Goal: Task Accomplishment & Management: Complete application form

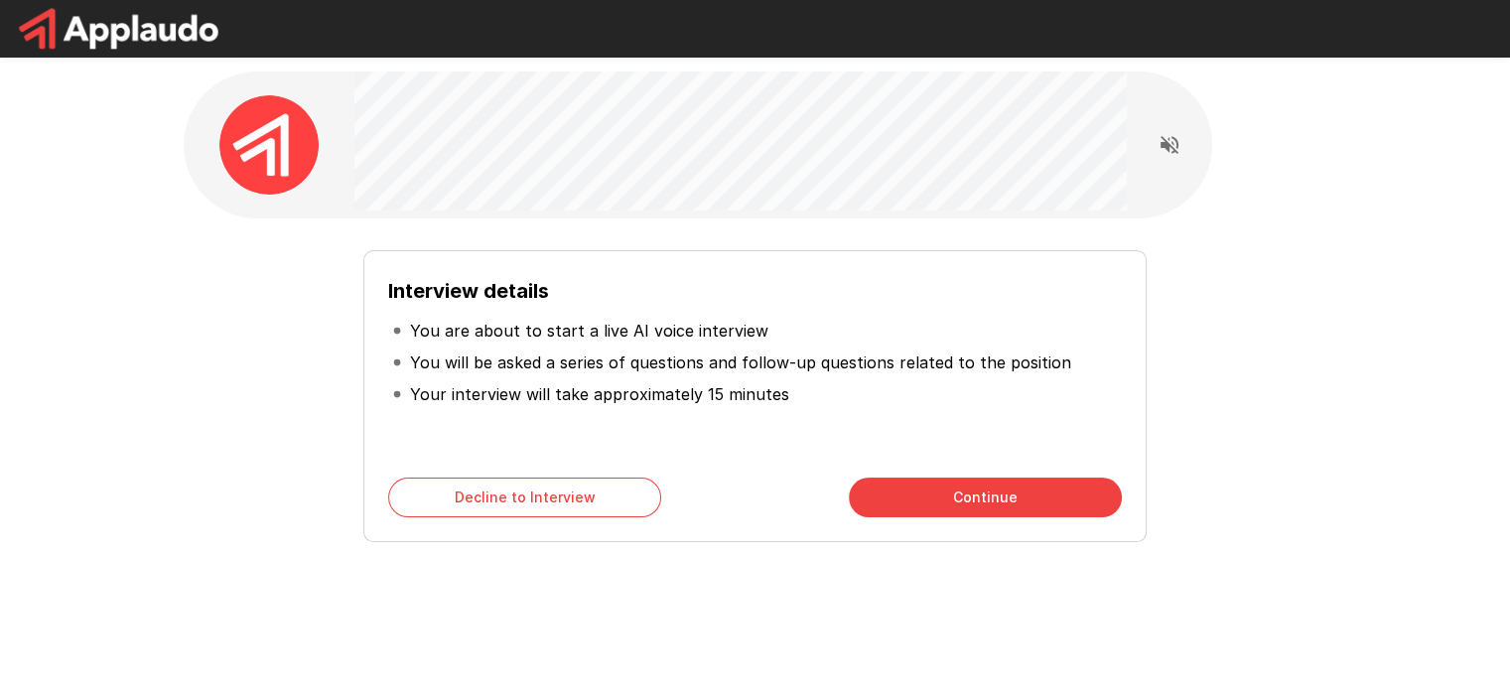
click at [1066, 488] on button "Continue" at bounding box center [985, 497] width 273 height 40
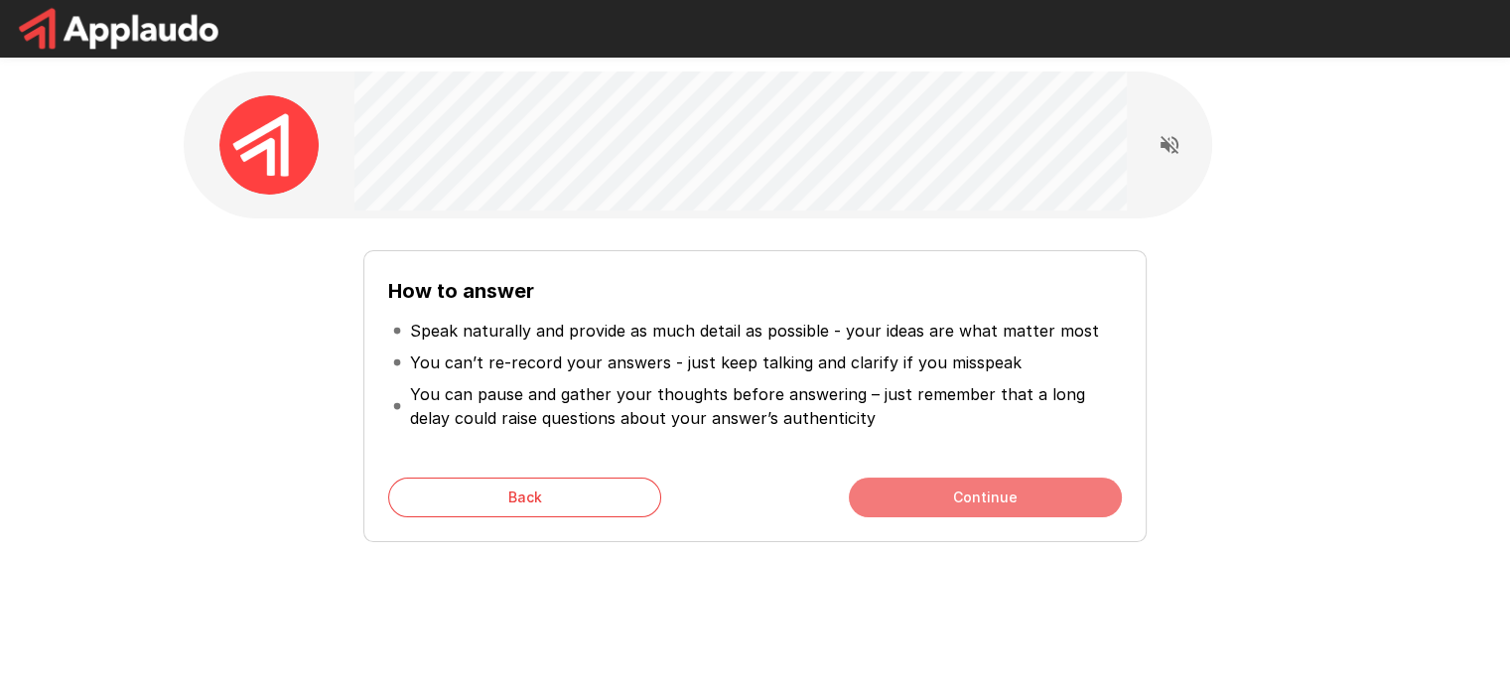
click at [1045, 499] on button "Continue" at bounding box center [985, 497] width 273 height 40
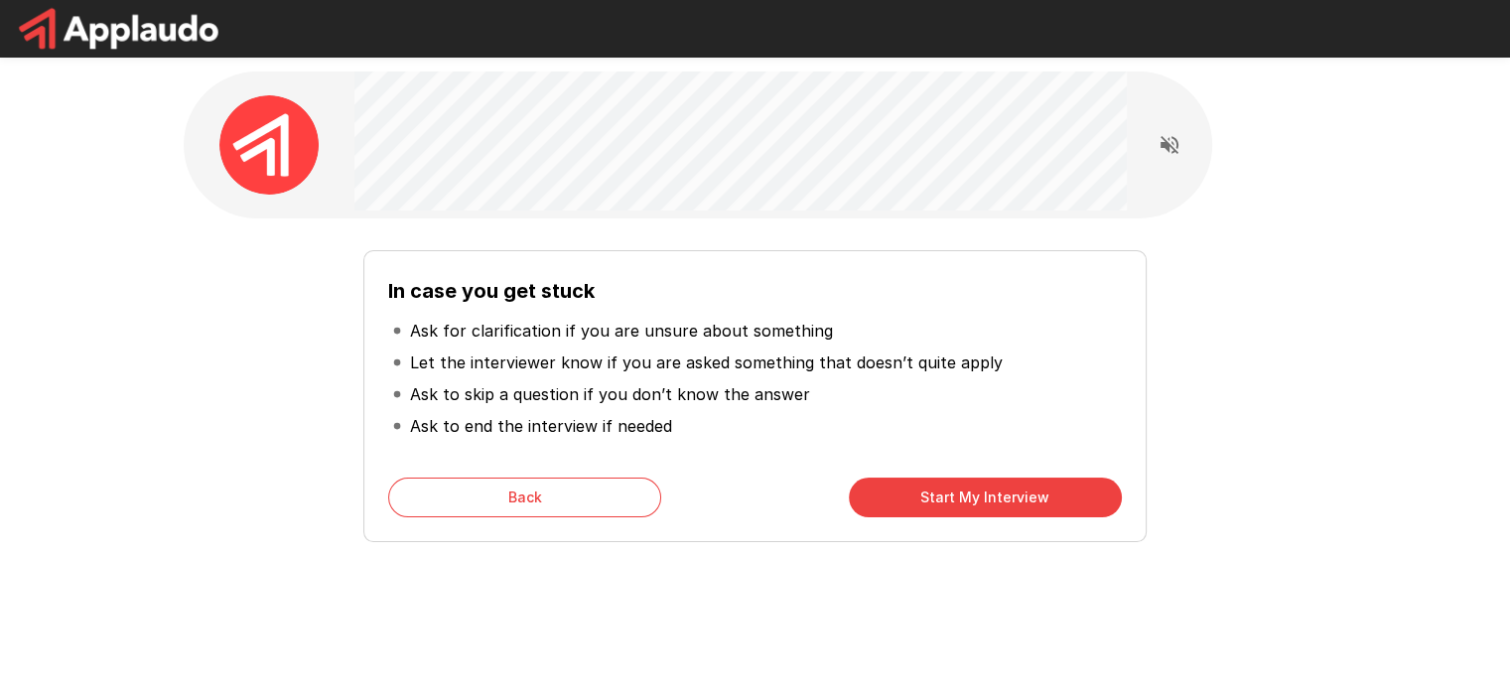
drag, startPoint x: 1008, startPoint y: 490, endPoint x: 1084, endPoint y: 456, distance: 84.0
click at [1007, 490] on button "Start My Interview" at bounding box center [985, 497] width 273 height 40
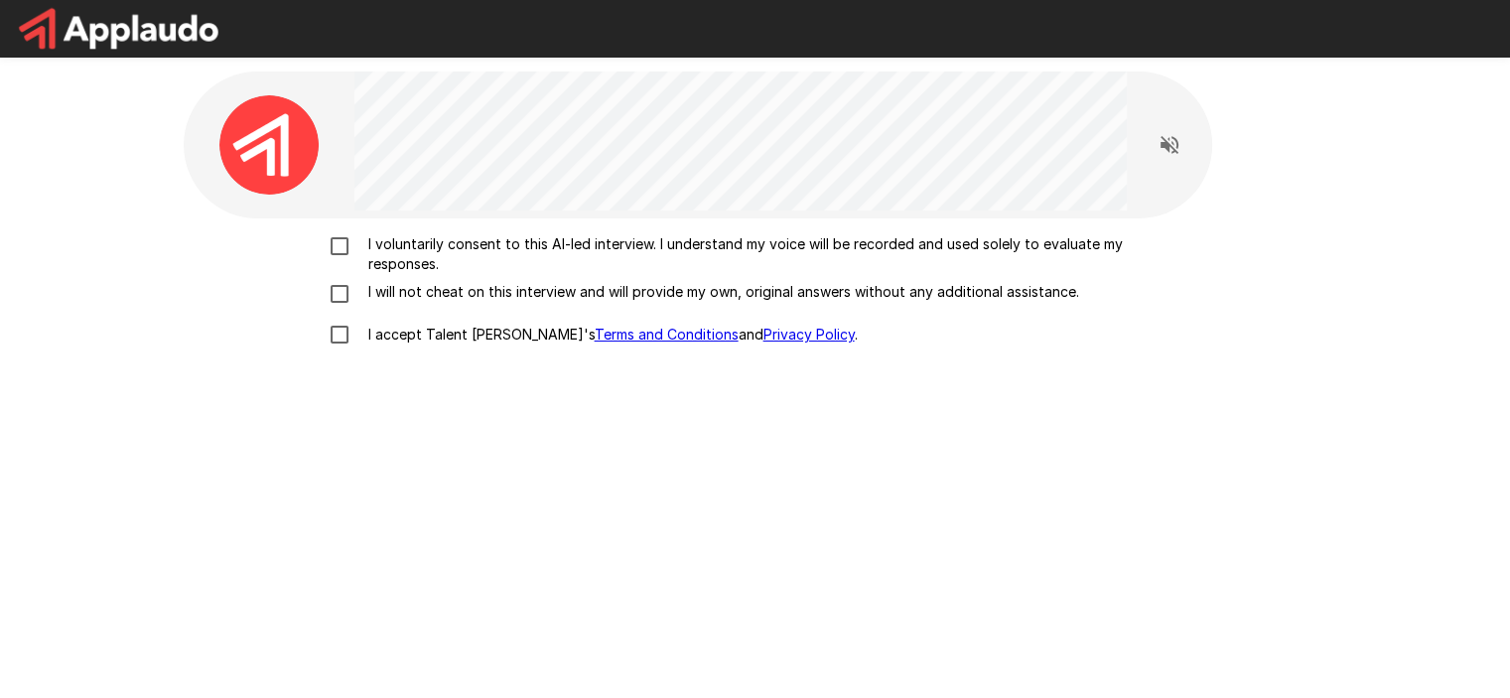
click at [611, 237] on p "I voluntarily consent to this AI-led interview. I understand my voice will be r…" at bounding box center [776, 254] width 832 height 40
click at [458, 299] on p "I will not cheat on this interview and will provide my own, original answers wi…" at bounding box center [719, 292] width 719 height 20
click at [430, 335] on p "I accept Talent Llama's Terms and Conditions and Privacy Policy ." at bounding box center [608, 335] width 497 height 20
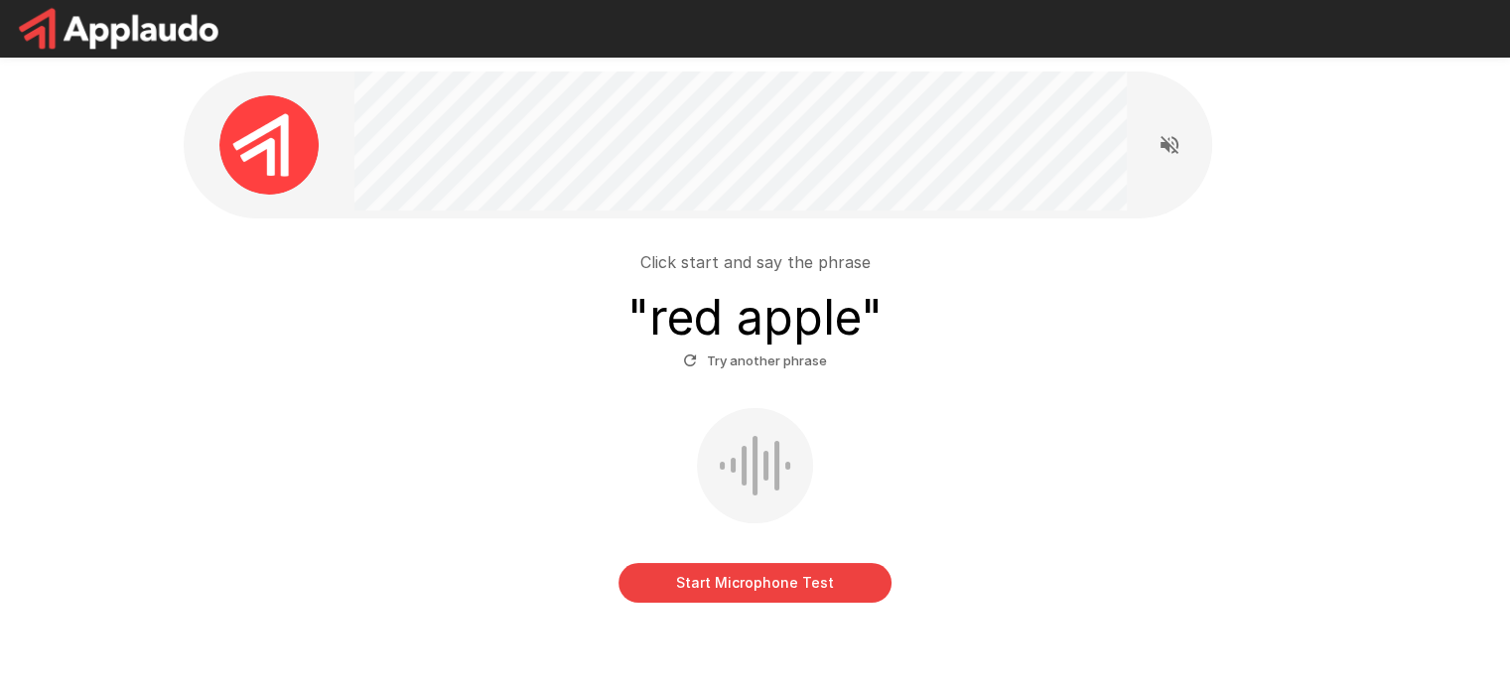
click at [810, 586] on button "Start Microphone Test" at bounding box center [754, 583] width 273 height 40
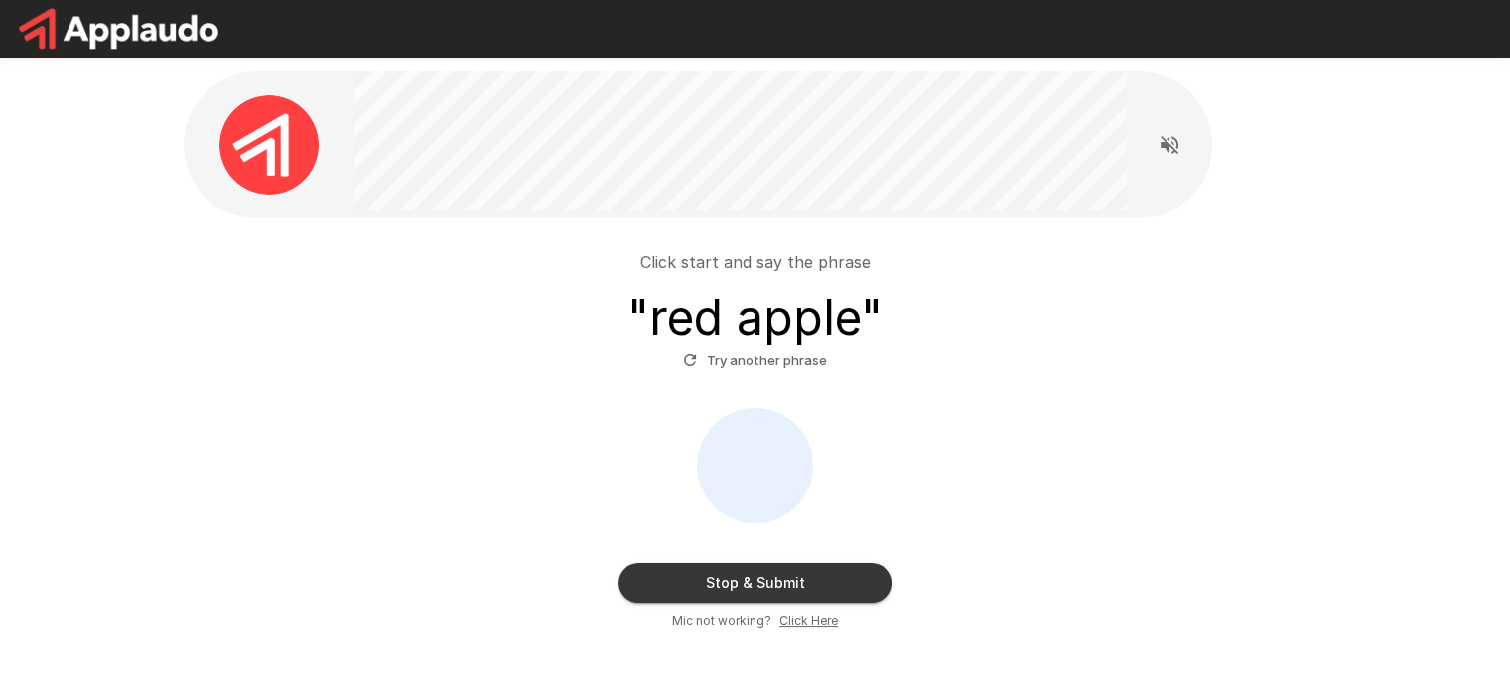
click at [766, 587] on button "Stop & Submit" at bounding box center [754, 583] width 273 height 40
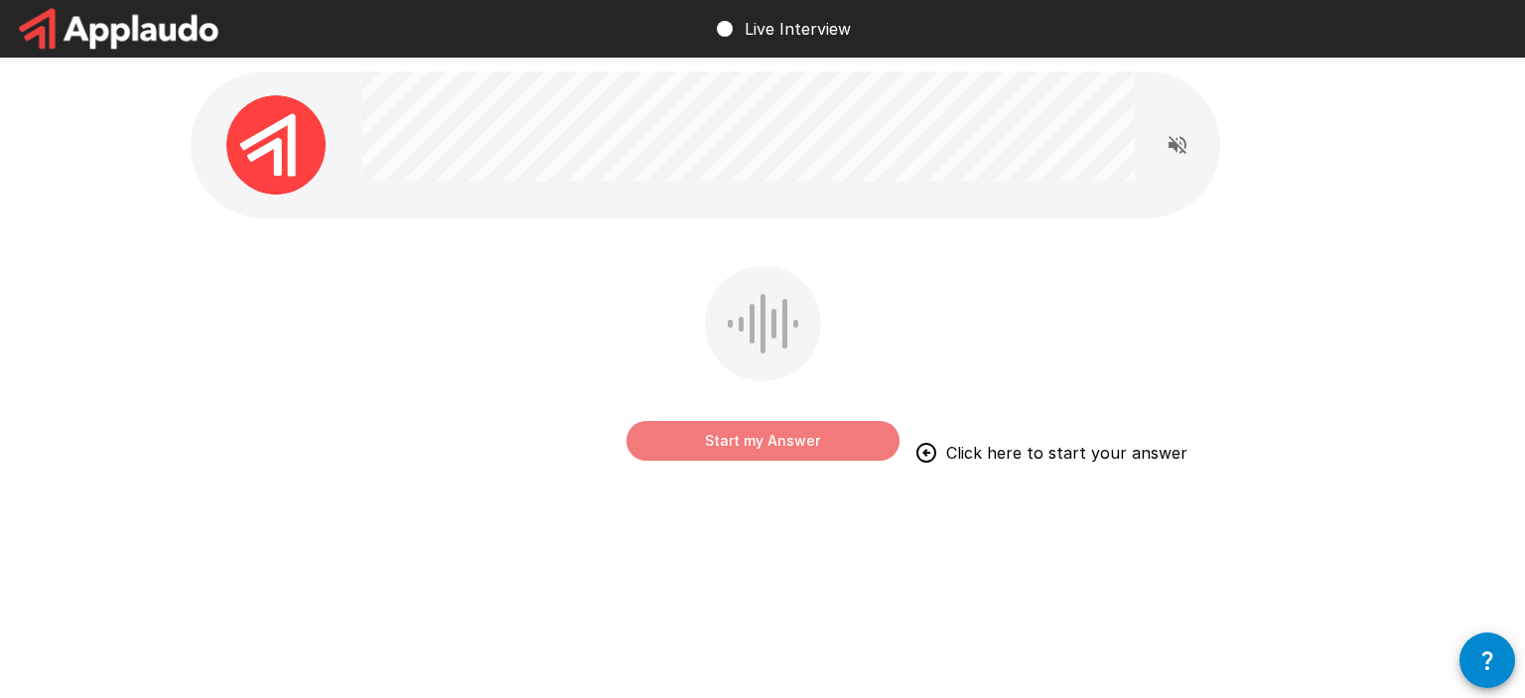
click at [814, 437] on button "Start my Answer" at bounding box center [762, 441] width 273 height 40
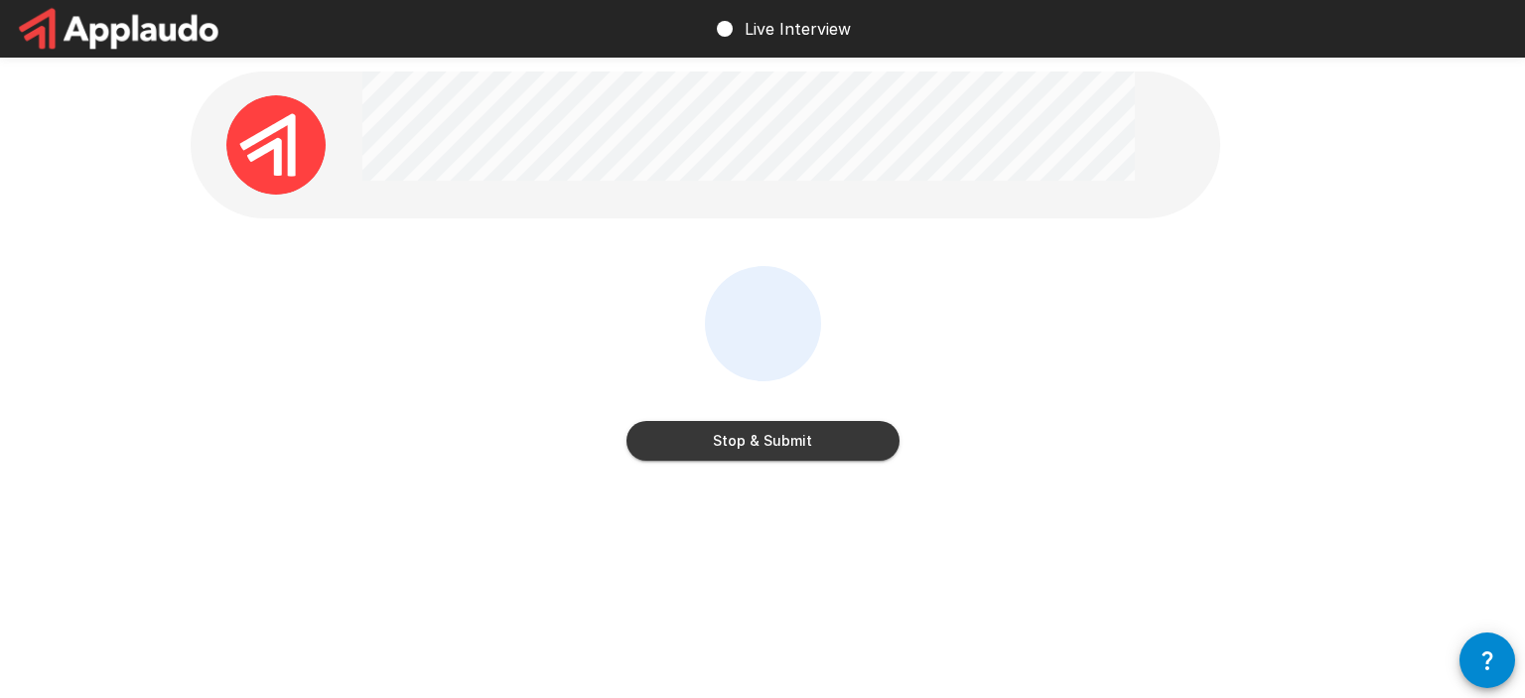
click at [838, 423] on button "Stop & Submit" at bounding box center [762, 441] width 273 height 40
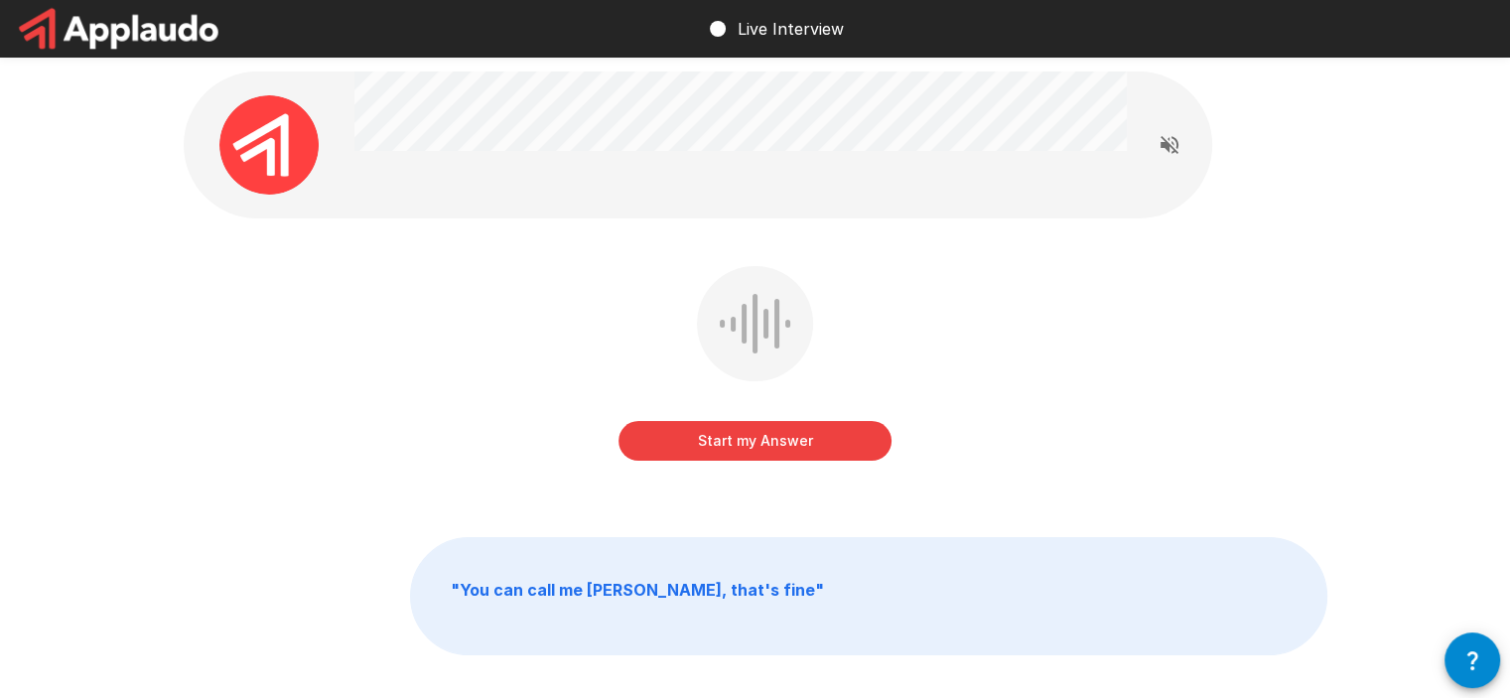
click at [789, 432] on button "Start my Answer" at bounding box center [754, 441] width 273 height 40
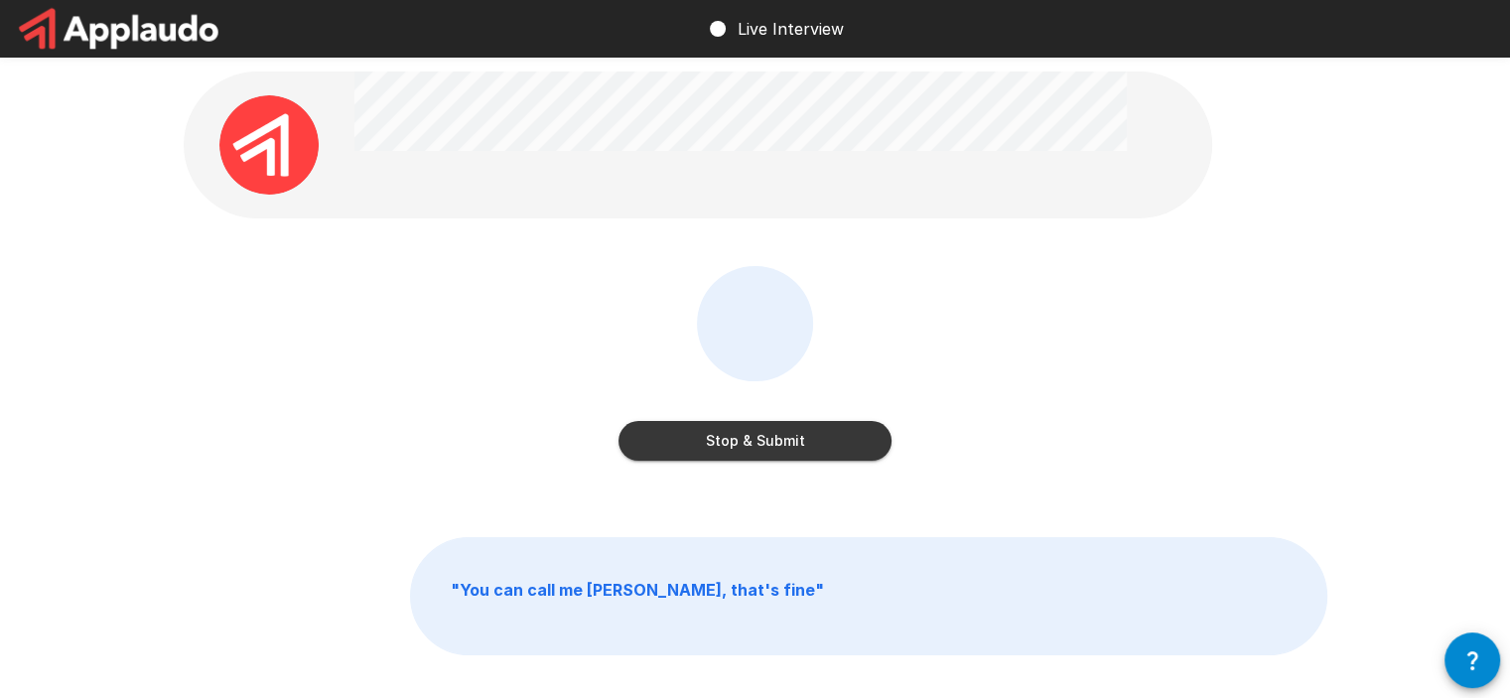
click at [844, 450] on button "Stop & Submit" at bounding box center [754, 441] width 273 height 40
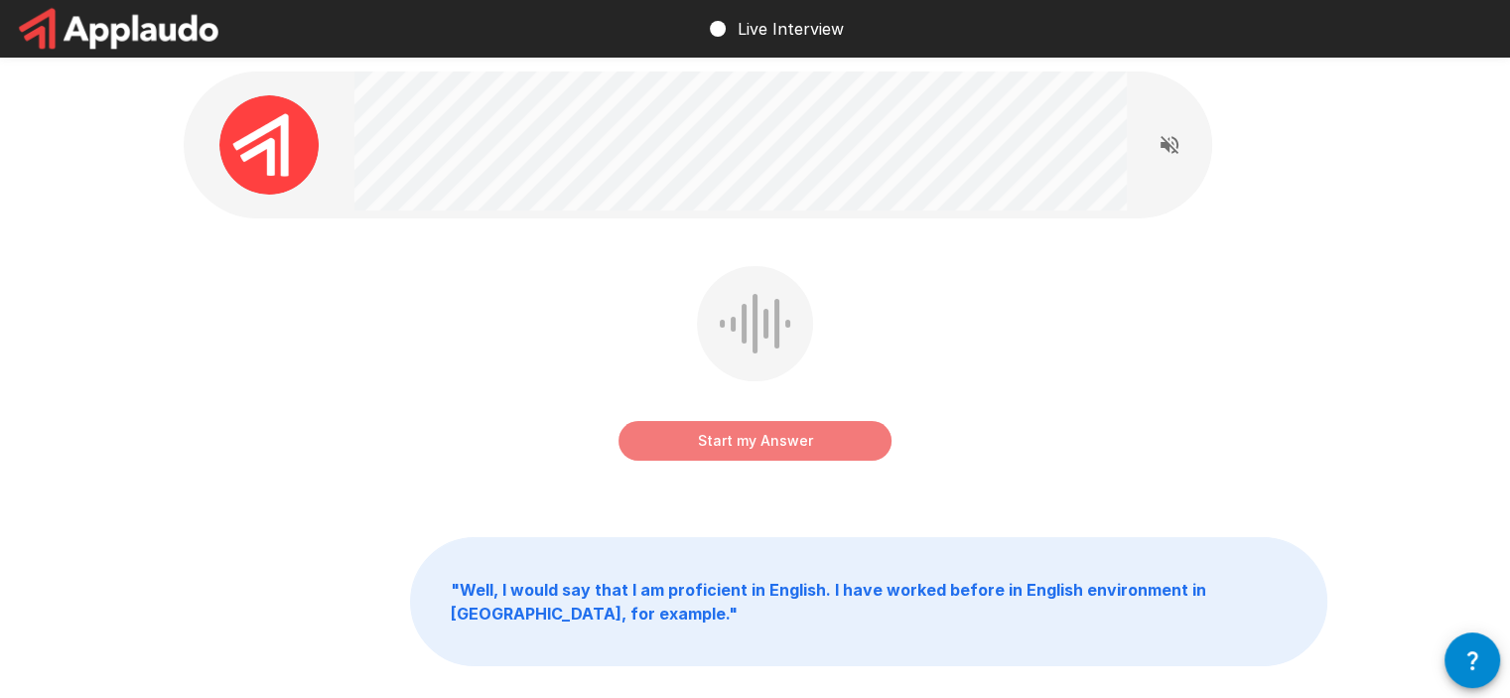
drag, startPoint x: 856, startPoint y: 434, endPoint x: 874, endPoint y: 435, distance: 17.9
click at [858, 435] on button "Start my Answer" at bounding box center [754, 441] width 273 height 40
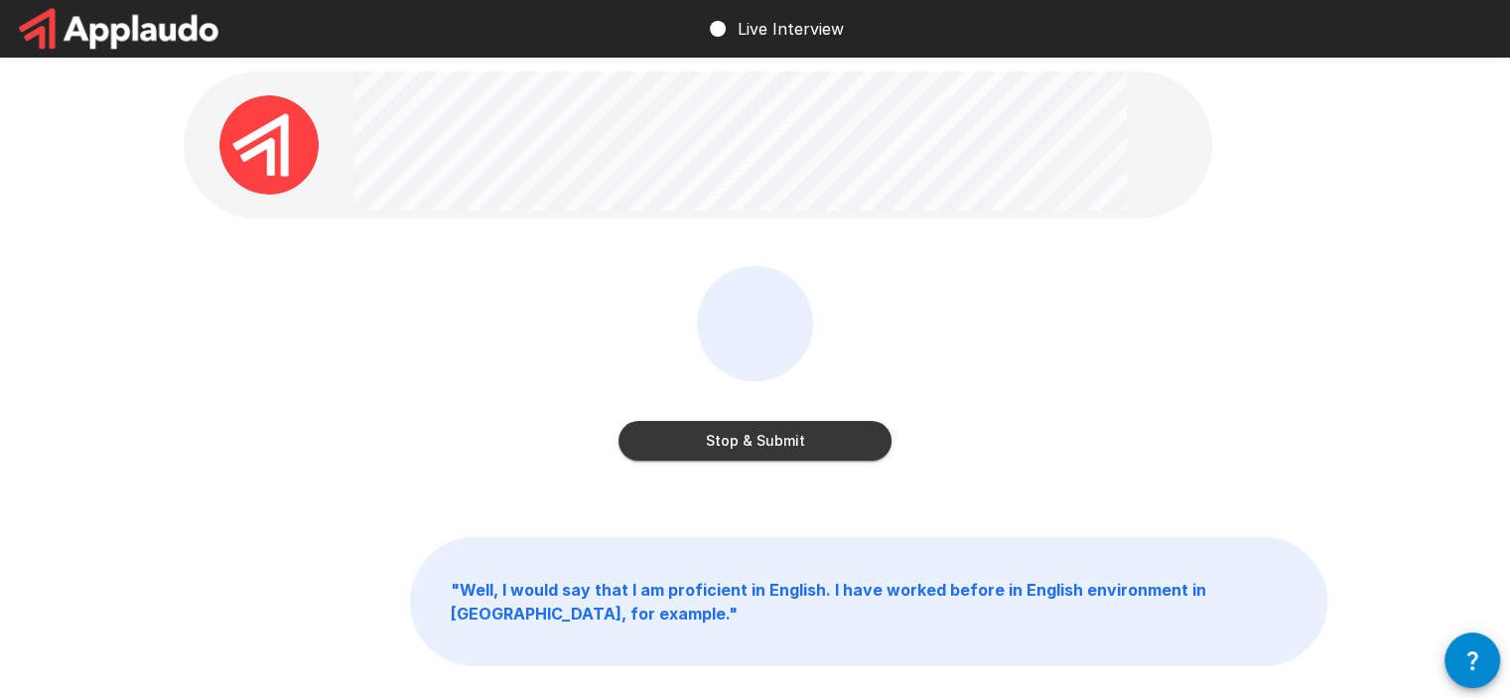
click at [790, 443] on button "Stop & Submit" at bounding box center [754, 441] width 273 height 40
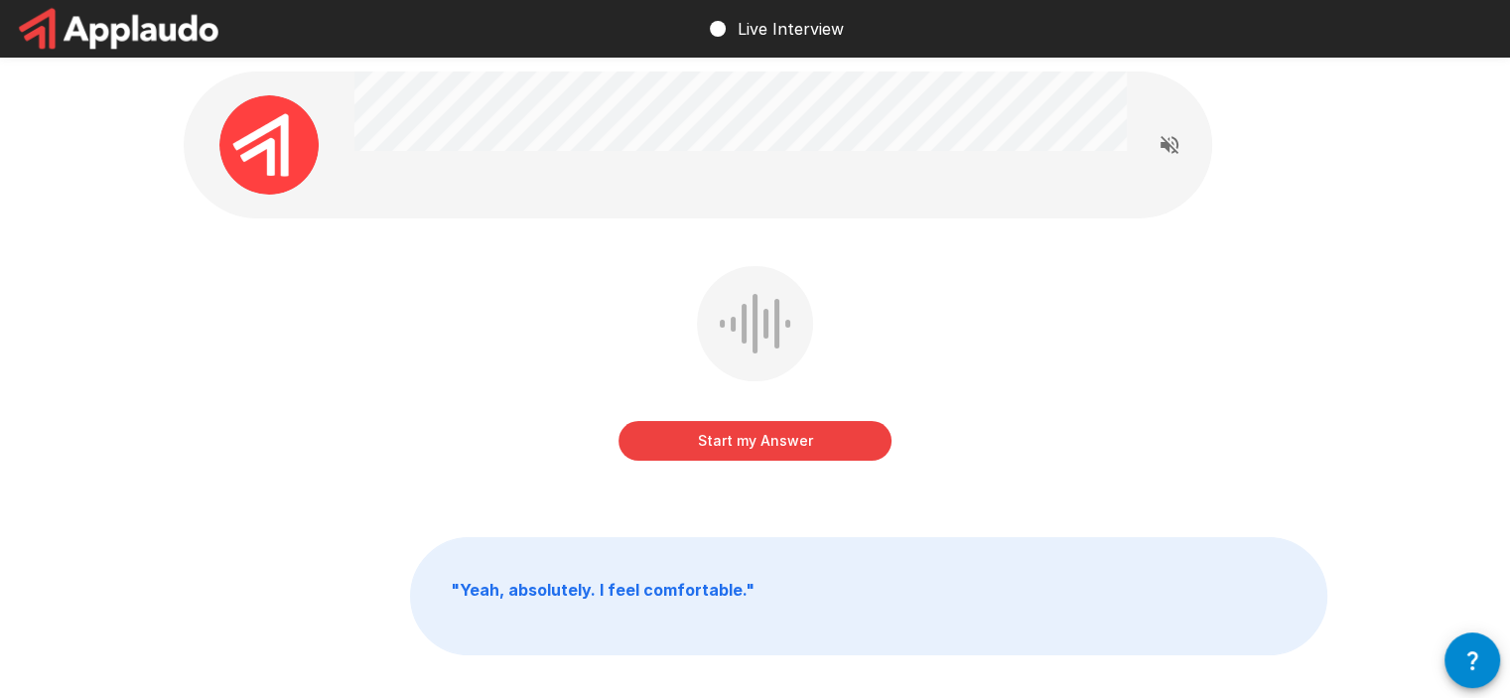
click at [790, 448] on button "Start my Answer" at bounding box center [754, 441] width 273 height 40
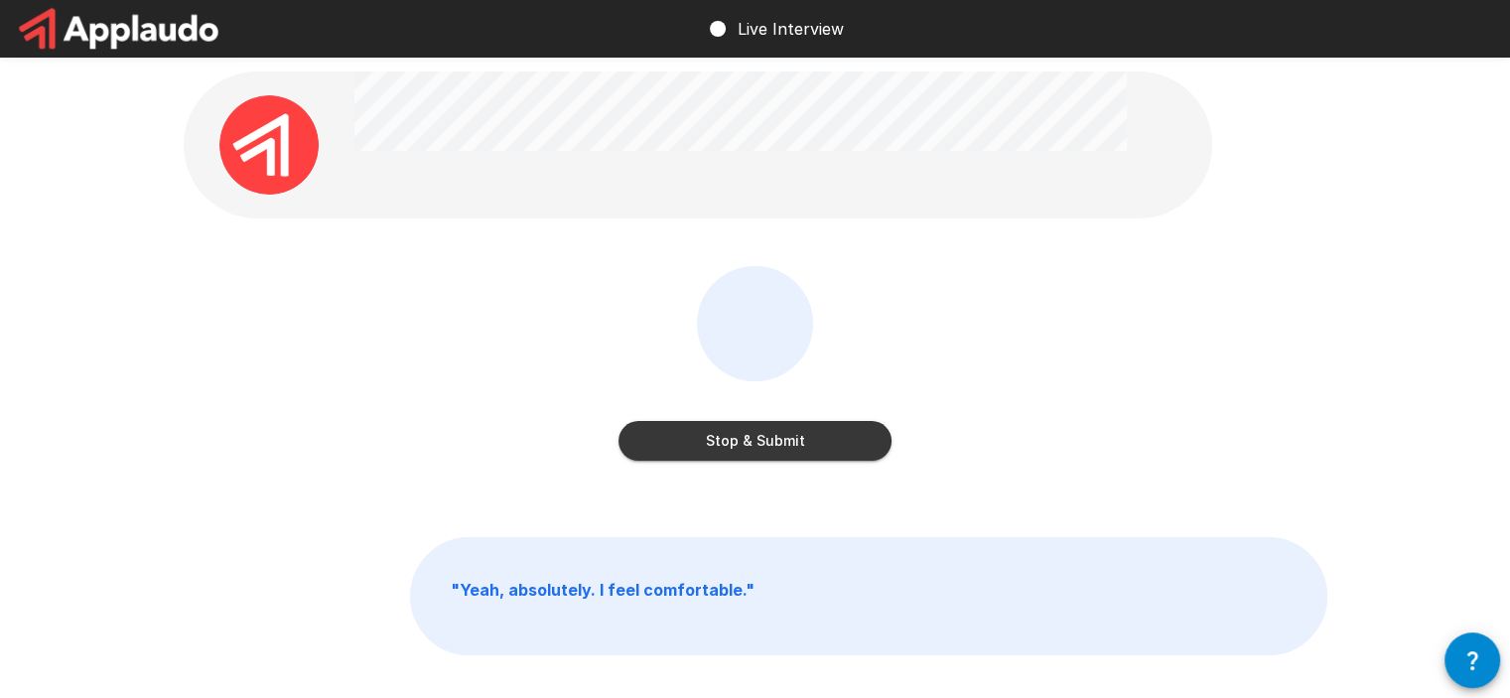
click at [794, 443] on button "Stop & Submit" at bounding box center [754, 441] width 273 height 40
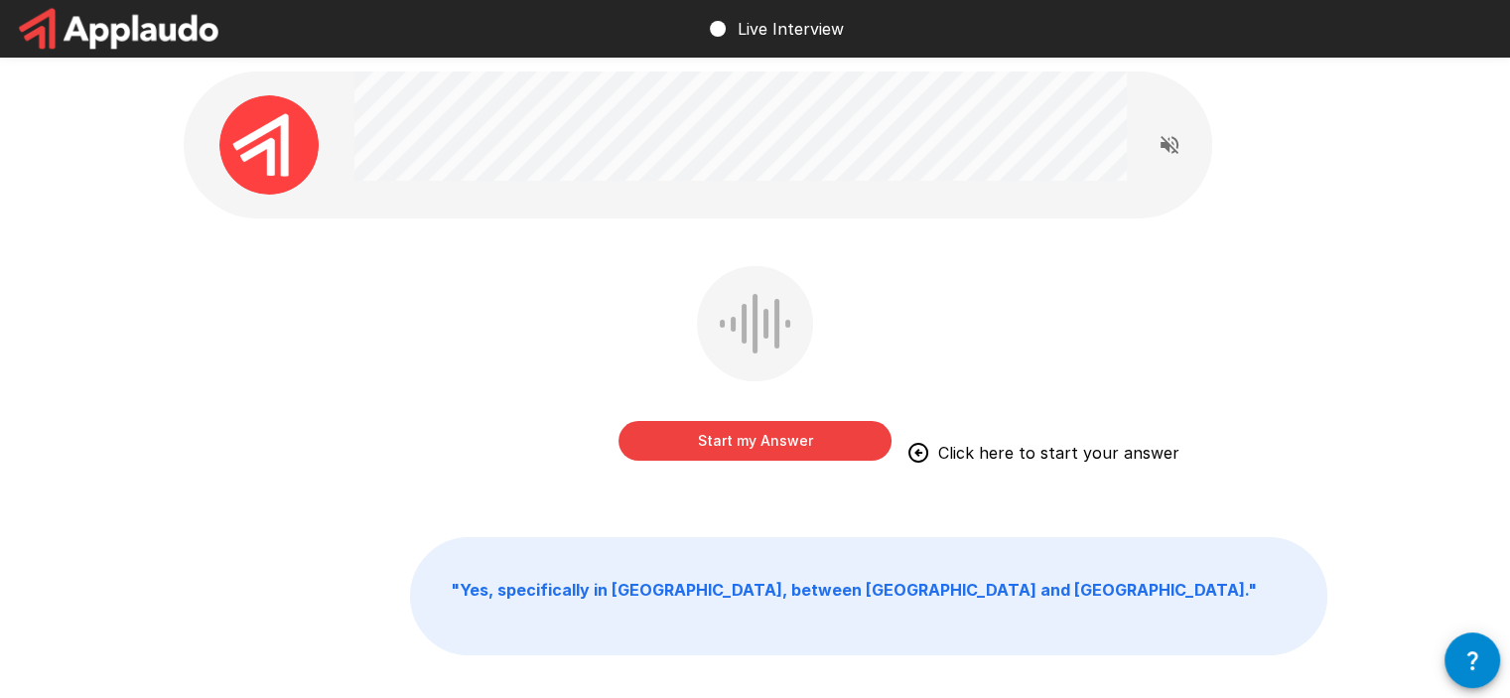
drag, startPoint x: 724, startPoint y: 426, endPoint x: 1073, endPoint y: 377, distance: 352.8
click at [727, 427] on button "Start my Answer" at bounding box center [754, 441] width 273 height 40
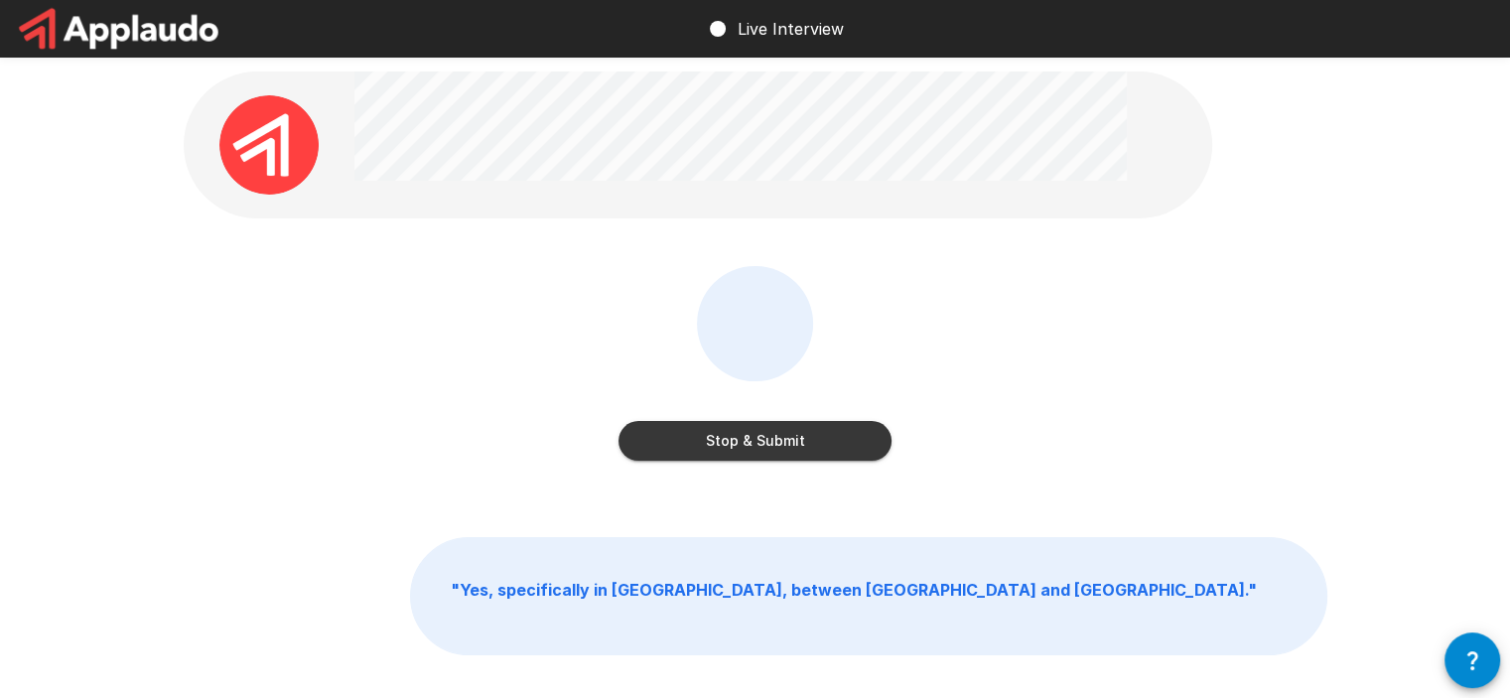
click at [764, 439] on button "Stop & Submit" at bounding box center [754, 441] width 273 height 40
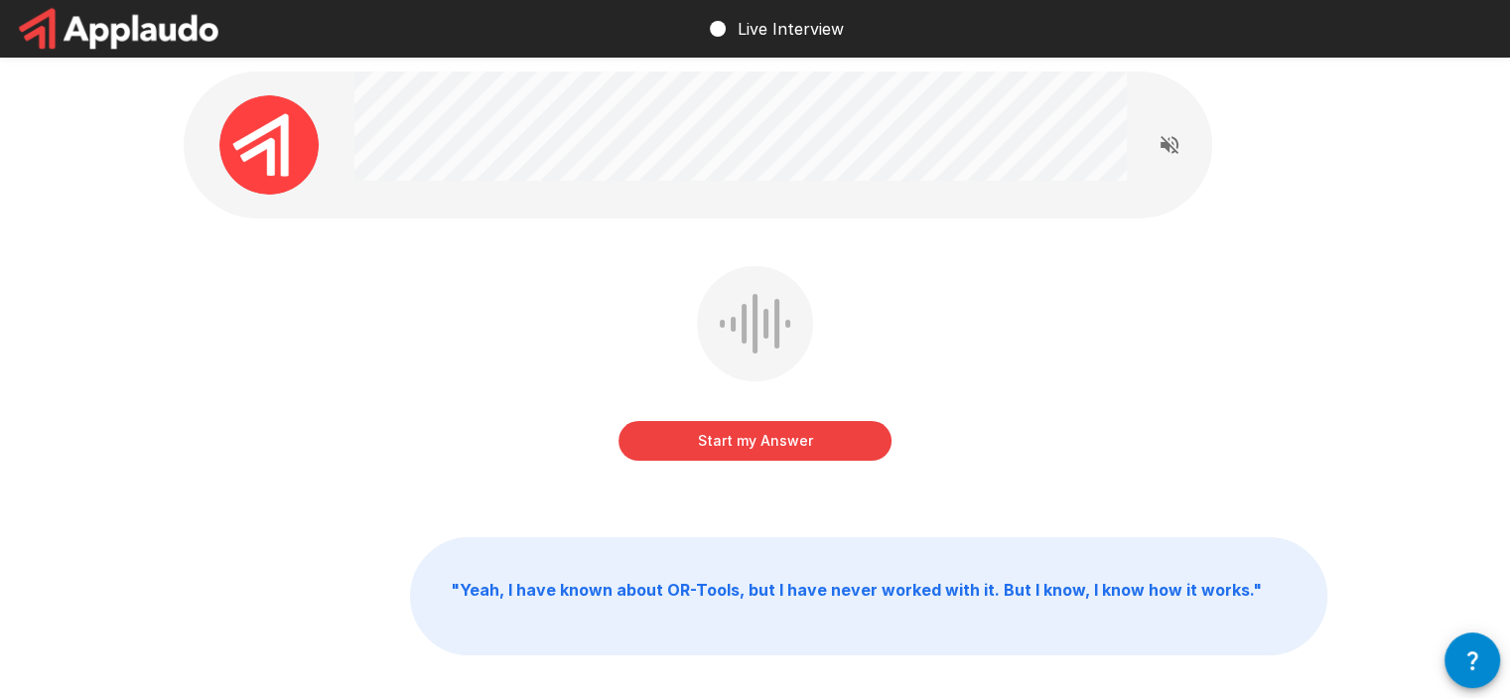
click at [789, 436] on button "Start my Answer" at bounding box center [754, 441] width 273 height 40
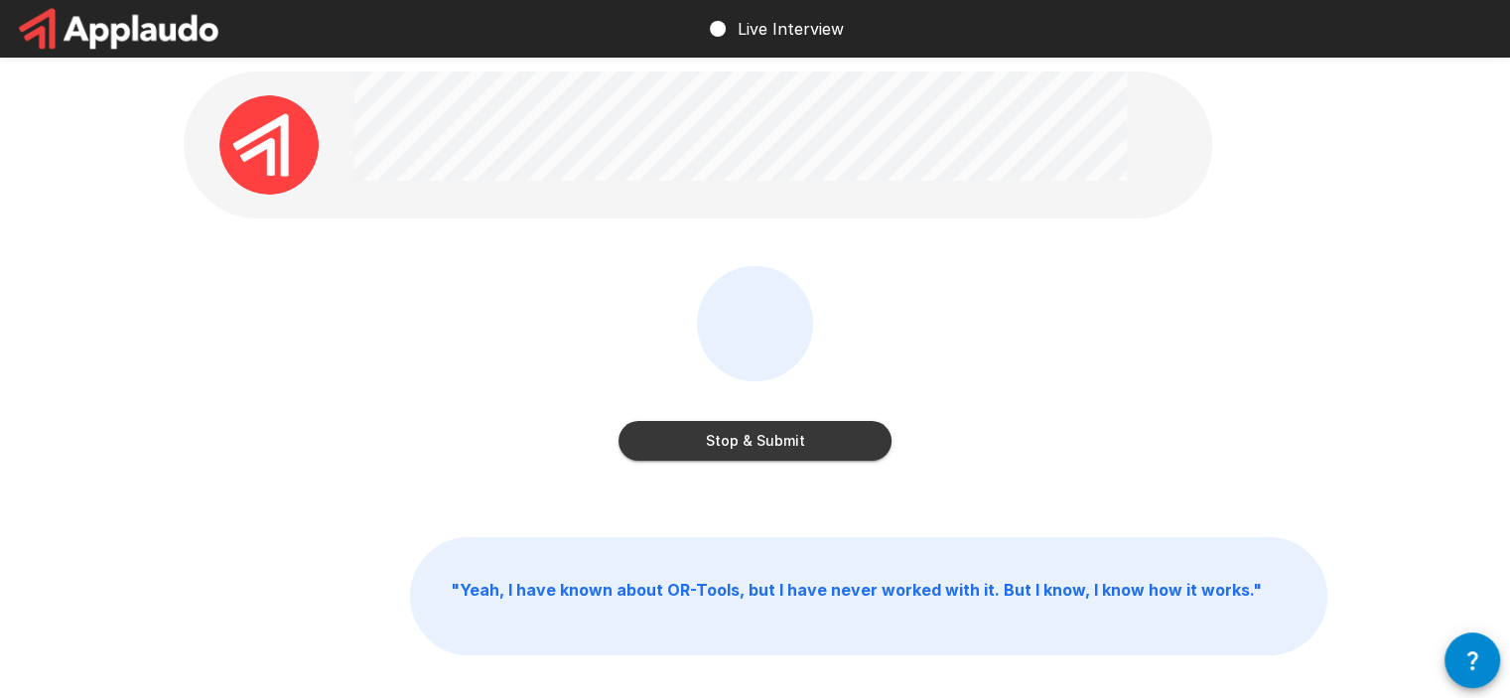
click at [751, 430] on button "Stop & Submit" at bounding box center [754, 441] width 273 height 40
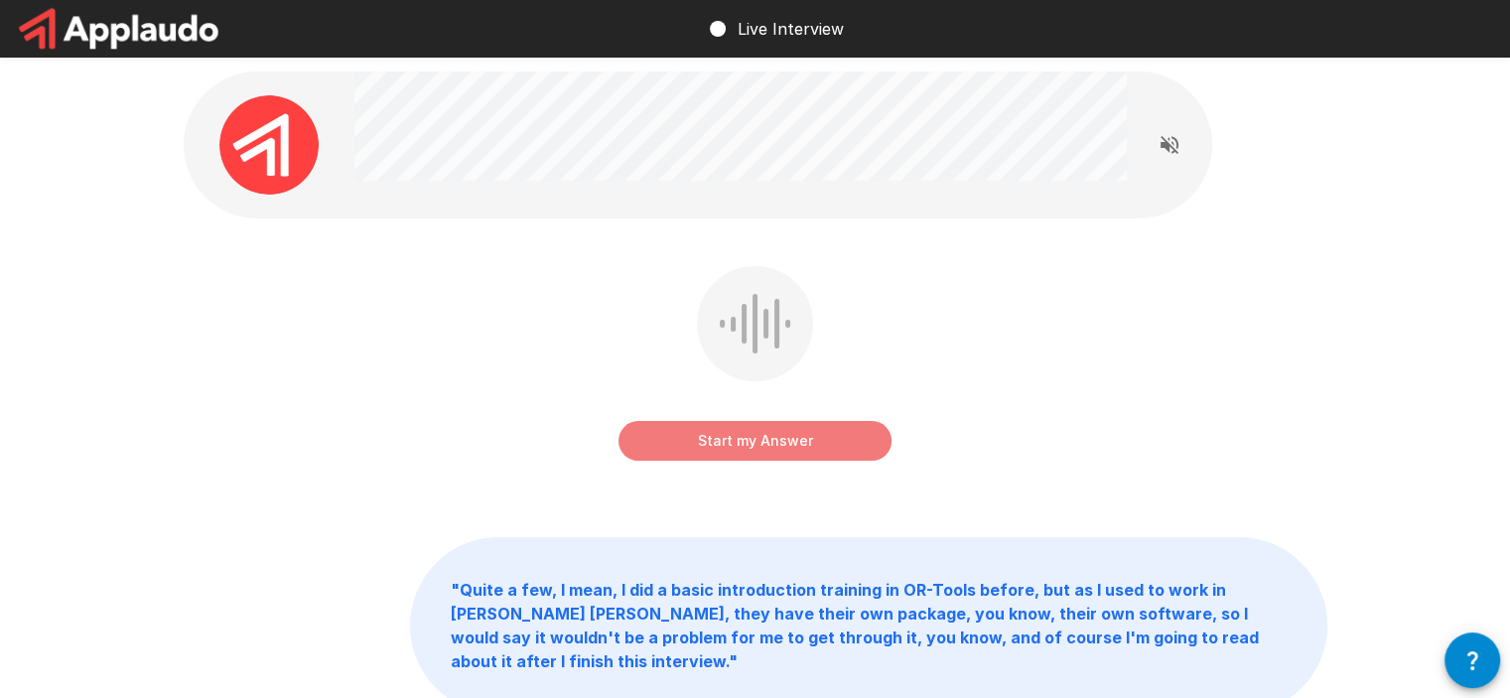
click at [864, 433] on button "Start my Answer" at bounding box center [754, 441] width 273 height 40
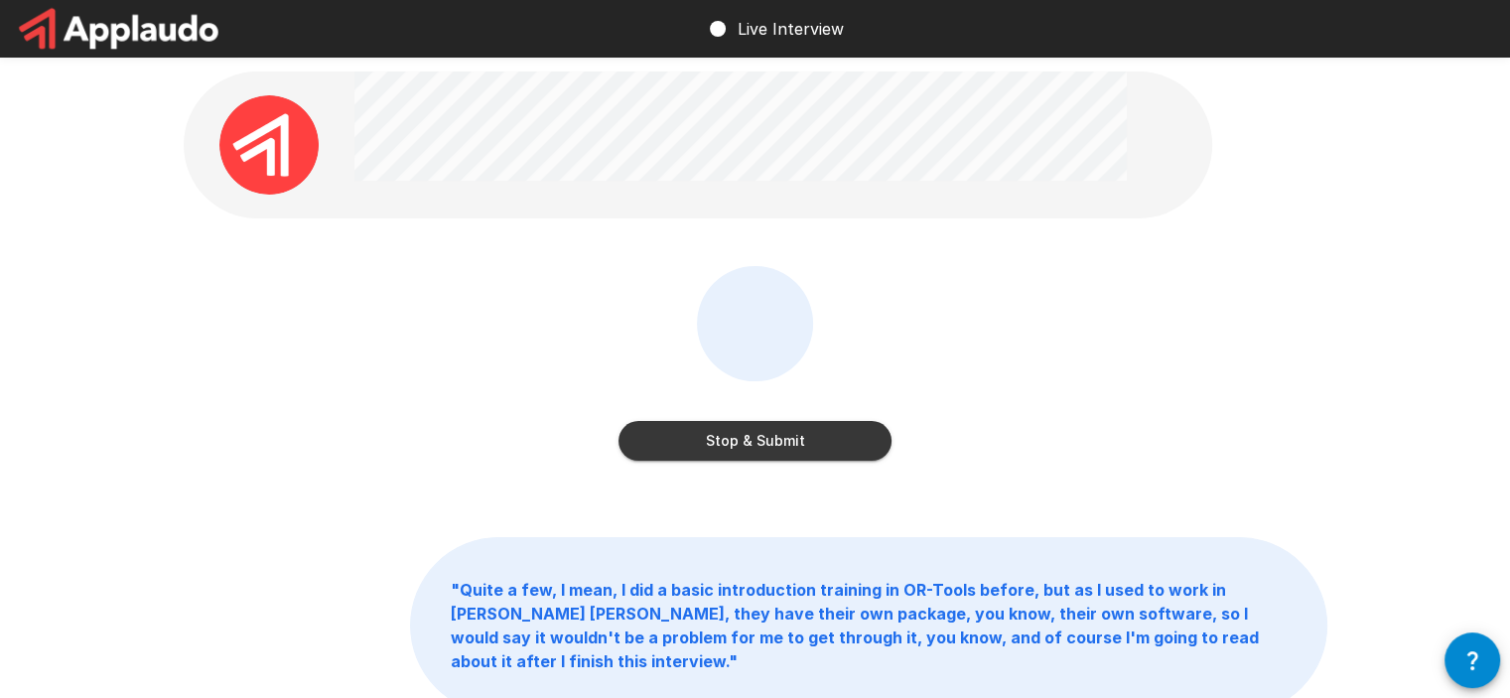
click at [845, 458] on button "Stop & Submit" at bounding box center [754, 441] width 273 height 40
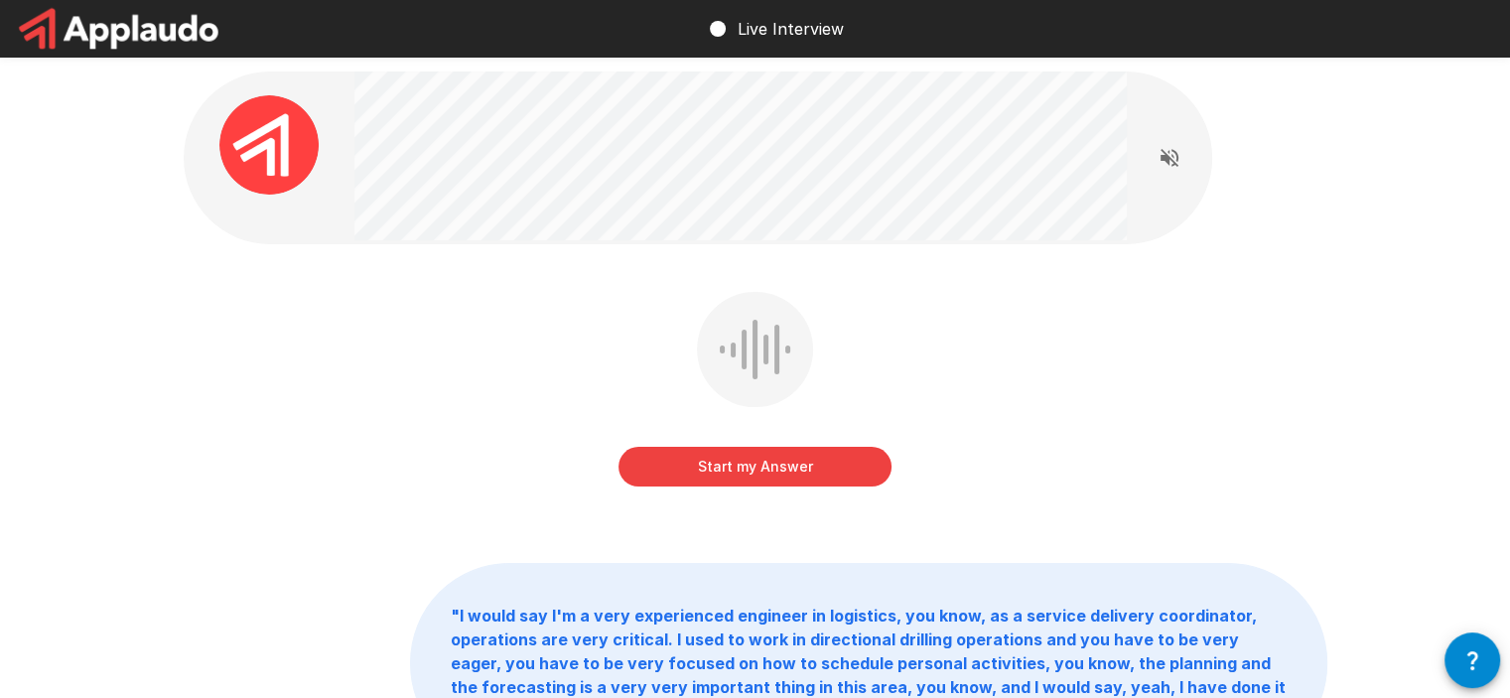
click at [786, 468] on button "Start my Answer" at bounding box center [754, 467] width 273 height 40
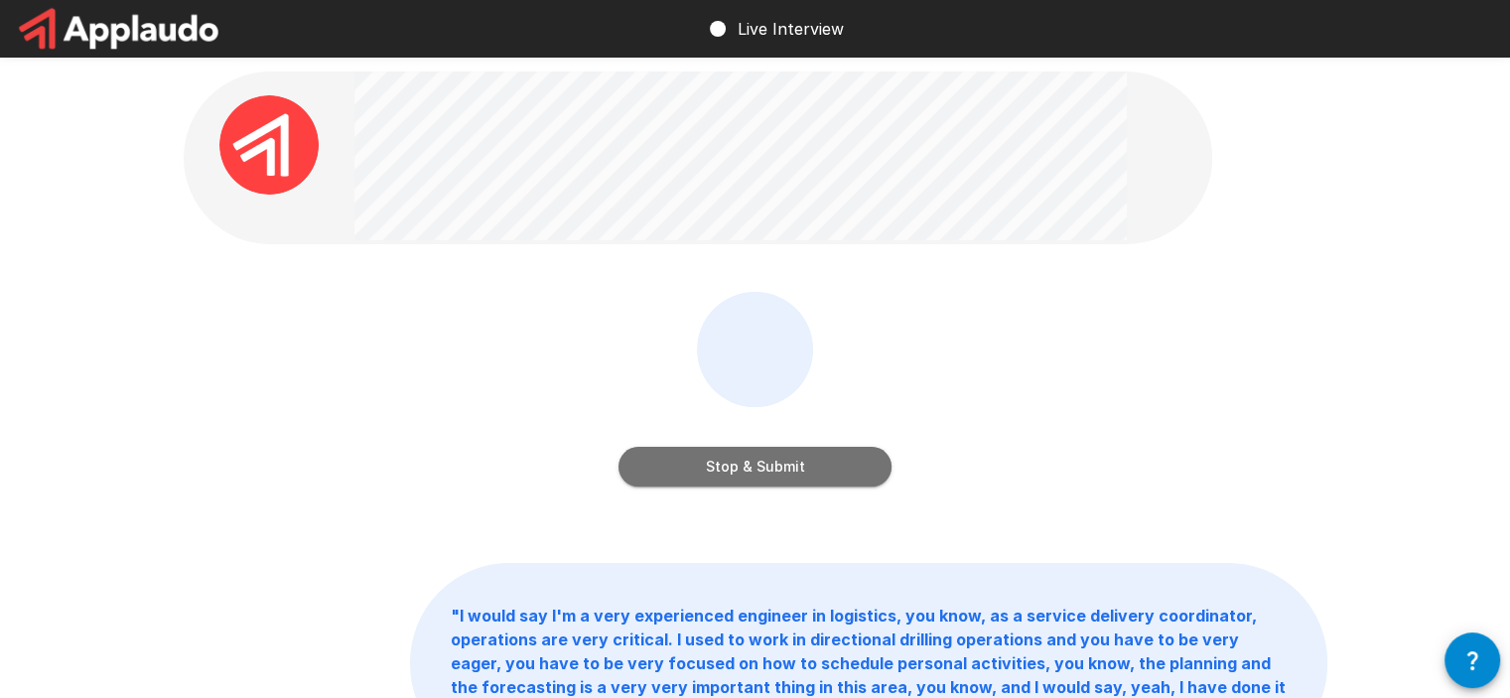
click at [826, 465] on button "Stop & Submit" at bounding box center [754, 467] width 273 height 40
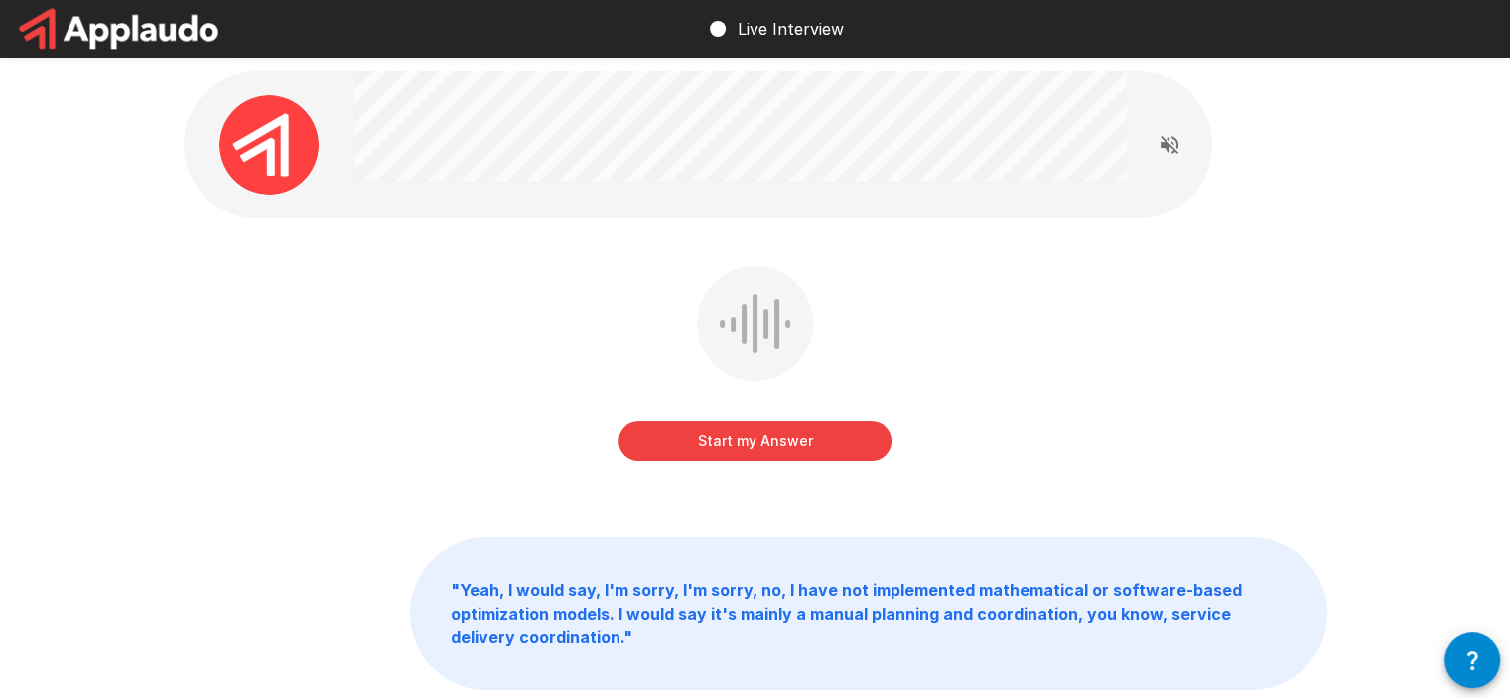
click at [802, 442] on button "Start my Answer" at bounding box center [754, 441] width 273 height 40
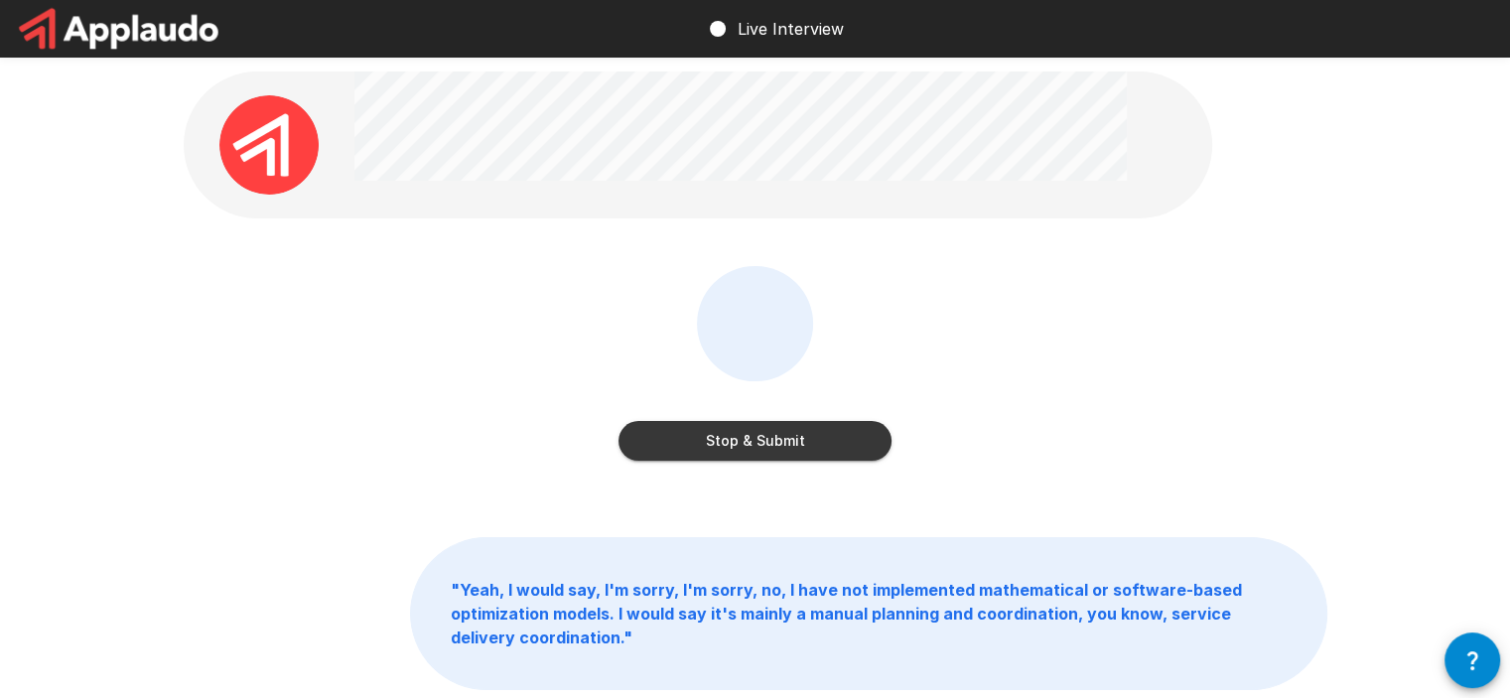
drag, startPoint x: 826, startPoint y: 444, endPoint x: 963, endPoint y: 428, distance: 137.9
click at [842, 442] on button "Stop & Submit" at bounding box center [754, 441] width 273 height 40
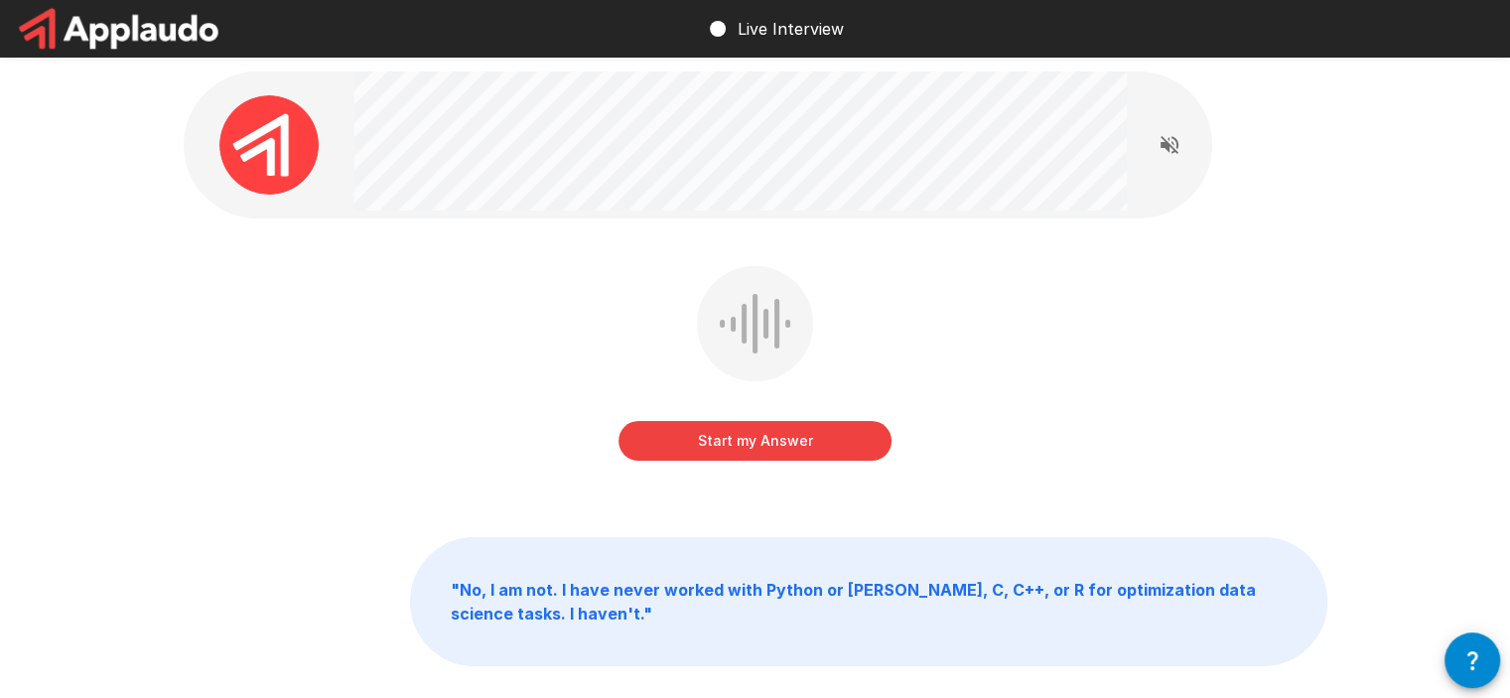
click at [723, 444] on button "Start my Answer" at bounding box center [754, 441] width 273 height 40
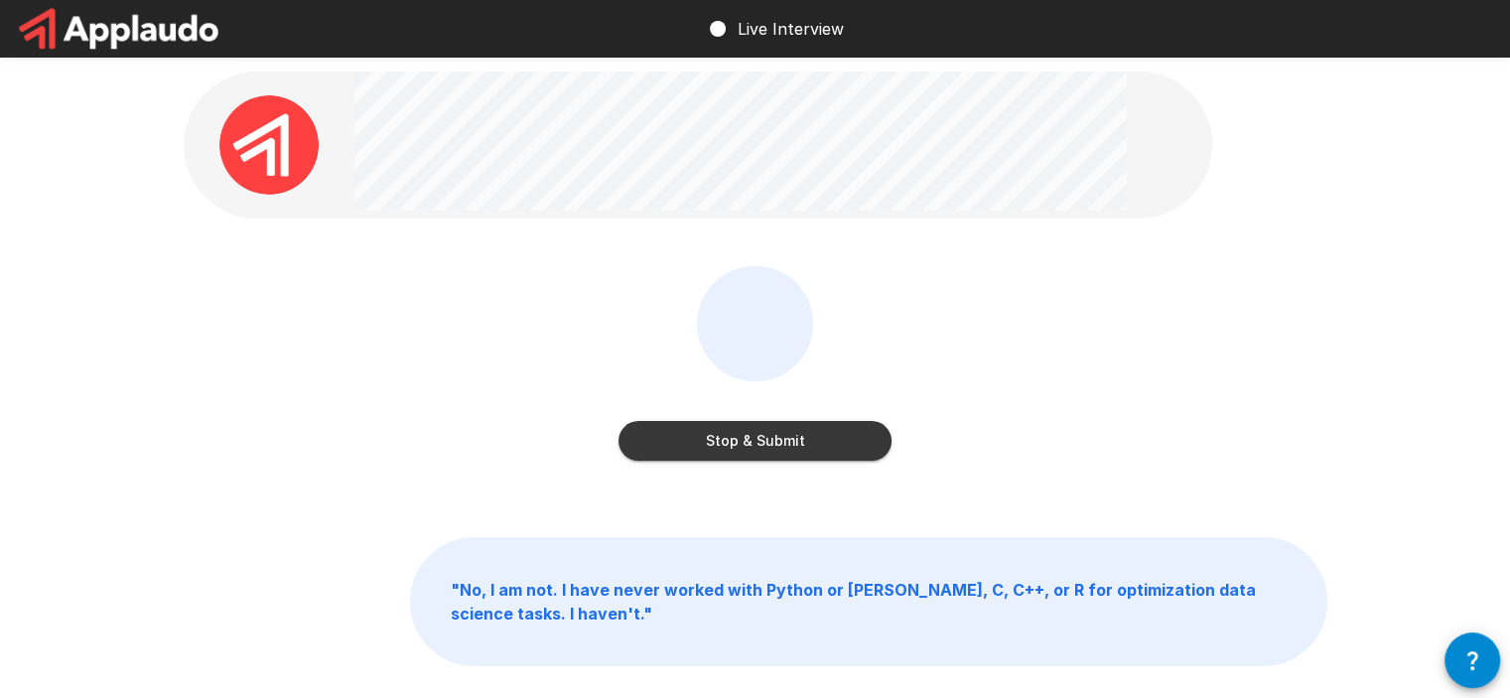
click at [851, 459] on button "Stop & Submit" at bounding box center [754, 441] width 273 height 40
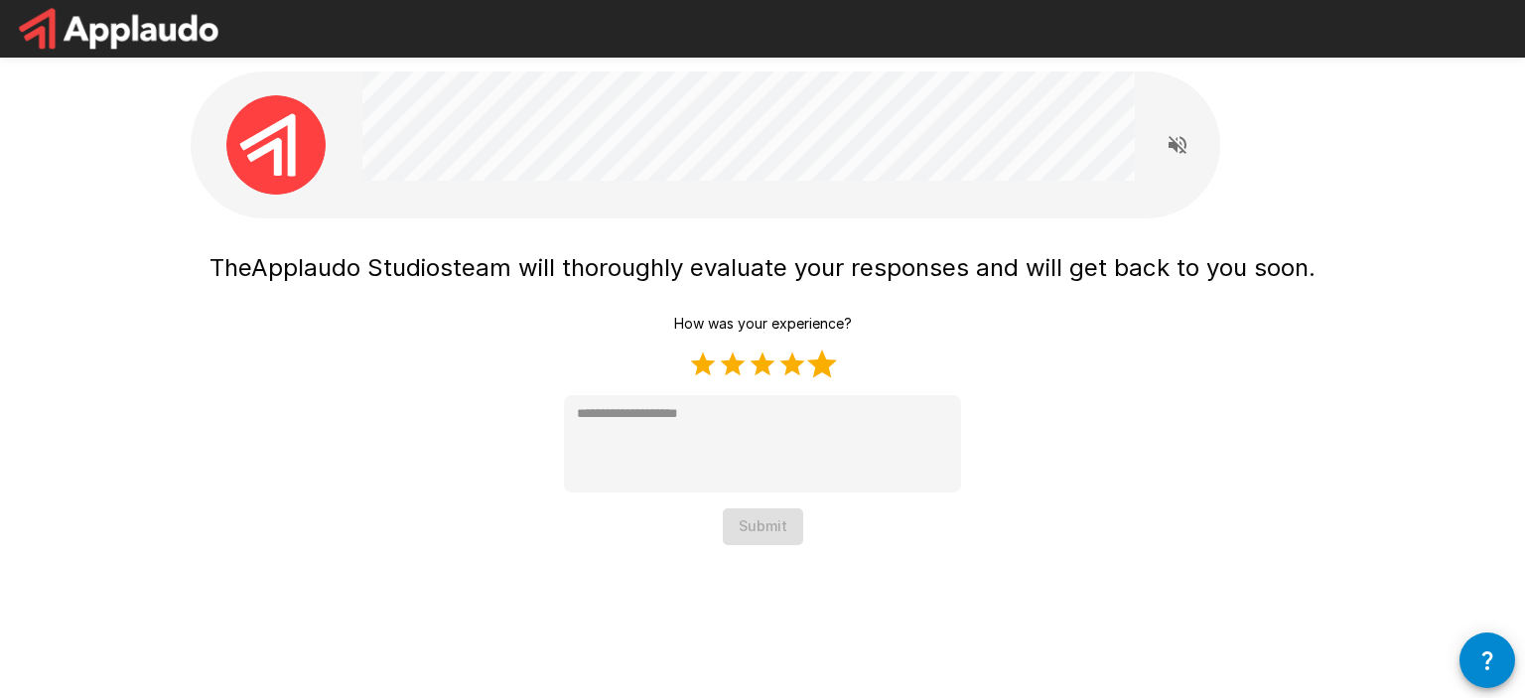
click at [822, 362] on label "5 Stars" at bounding box center [822, 364] width 30 height 30
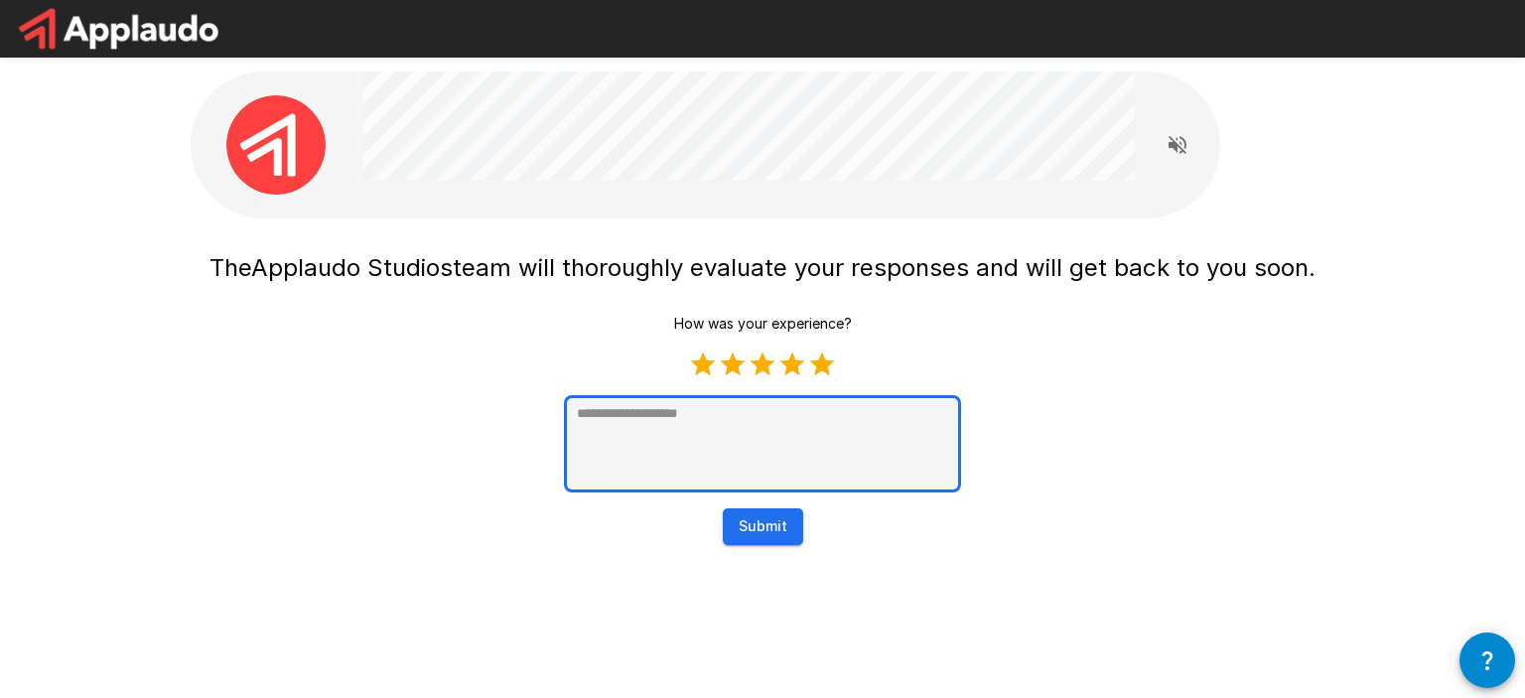
type textarea "*"
click at [855, 422] on textarea at bounding box center [762, 443] width 397 height 97
type textarea "*"
type textarea "**"
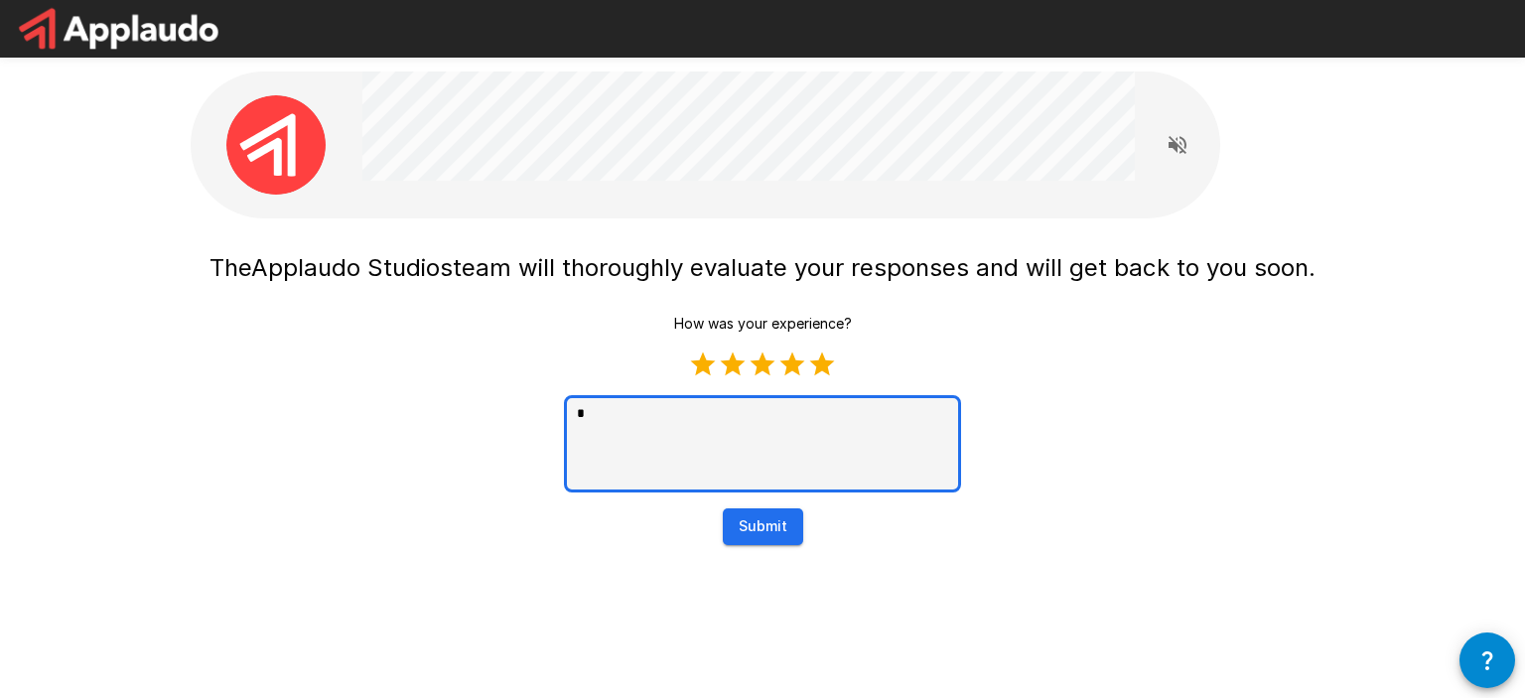
type textarea "*"
type textarea "***"
type textarea "*"
type textarea "*****"
type textarea "*"
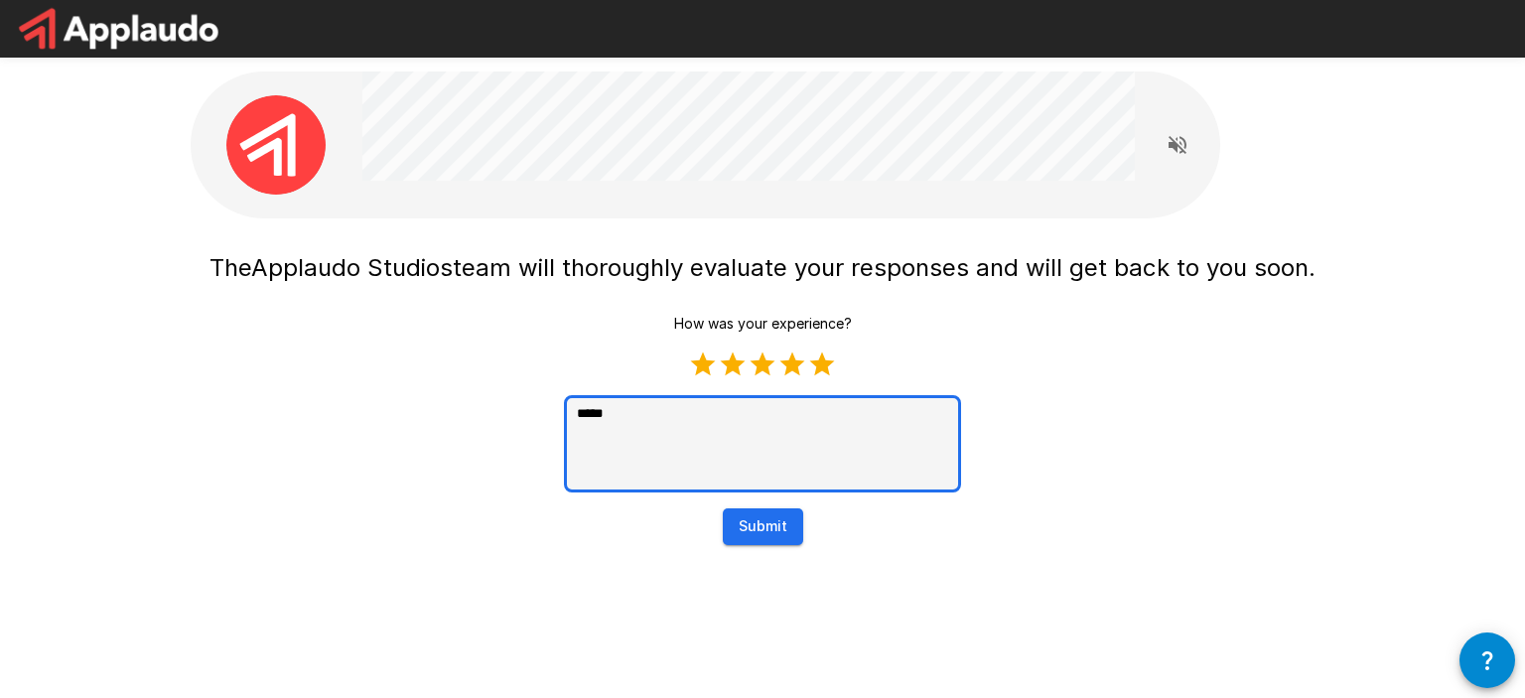
type textarea "******"
type textarea "*"
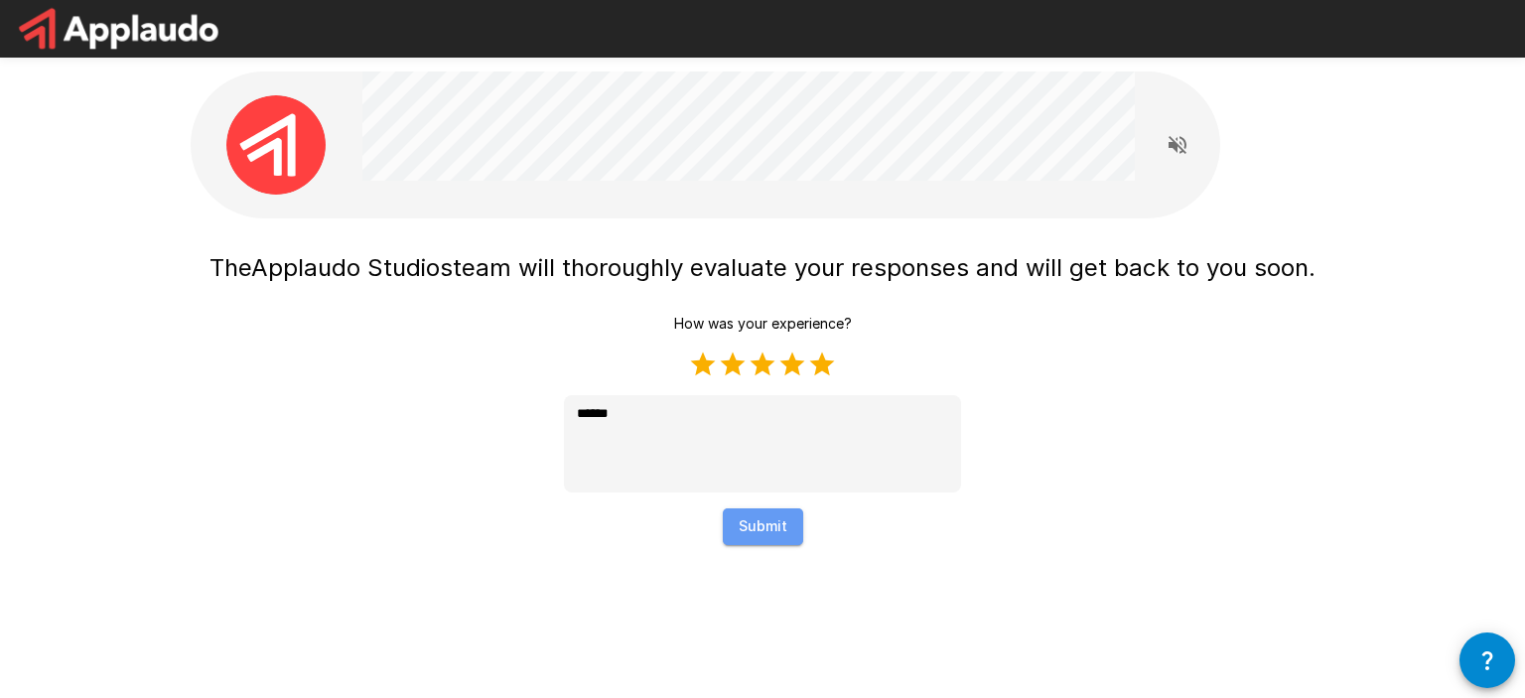
drag, startPoint x: 742, startPoint y: 529, endPoint x: 764, endPoint y: 538, distance: 23.6
click at [743, 528] on button "Submit" at bounding box center [763, 526] width 80 height 37
